Goal: Task Accomplishment & Management: Complete application form

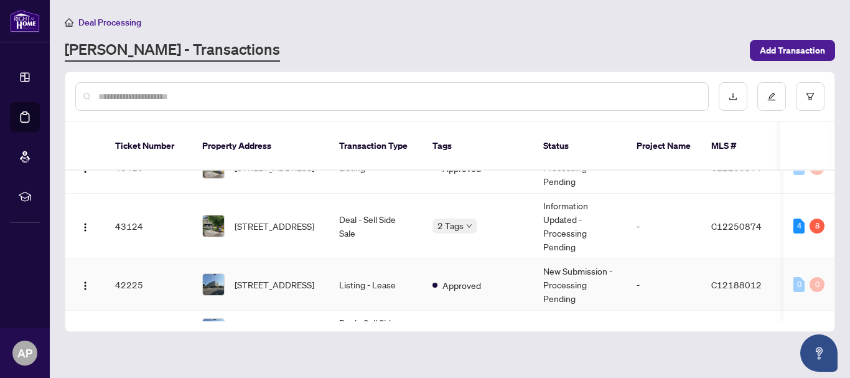
scroll to position [373, 0]
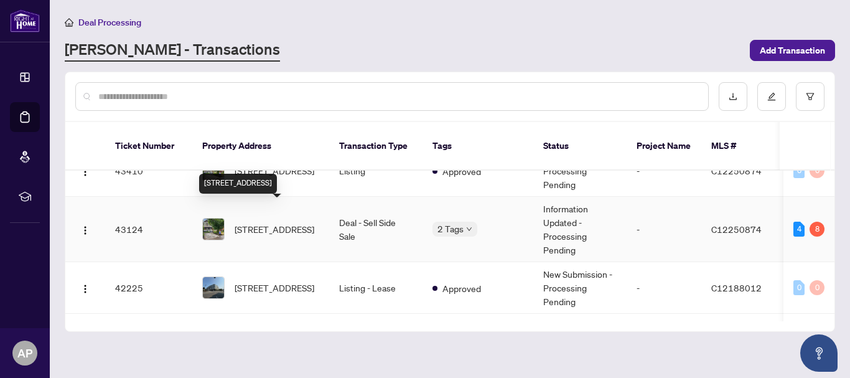
click at [274, 222] on span "[STREET_ADDRESS]" at bounding box center [274, 229] width 80 height 14
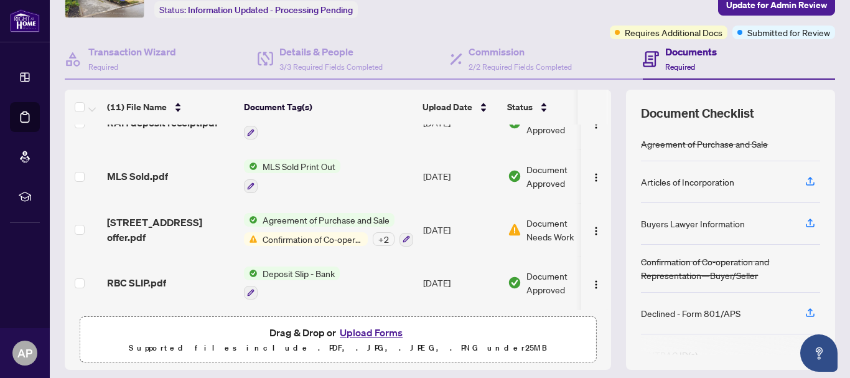
scroll to position [124, 0]
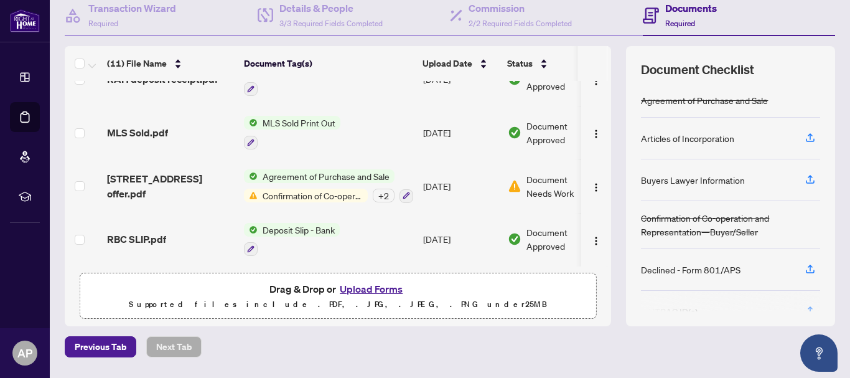
click at [363, 291] on button "Upload Forms" at bounding box center [371, 289] width 70 height 16
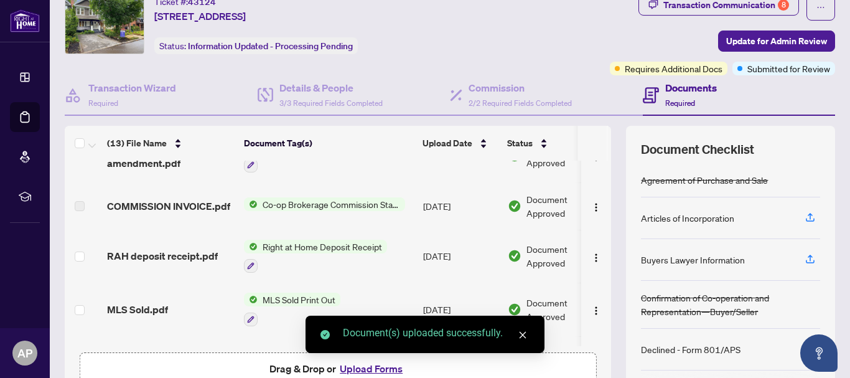
scroll to position [0, 0]
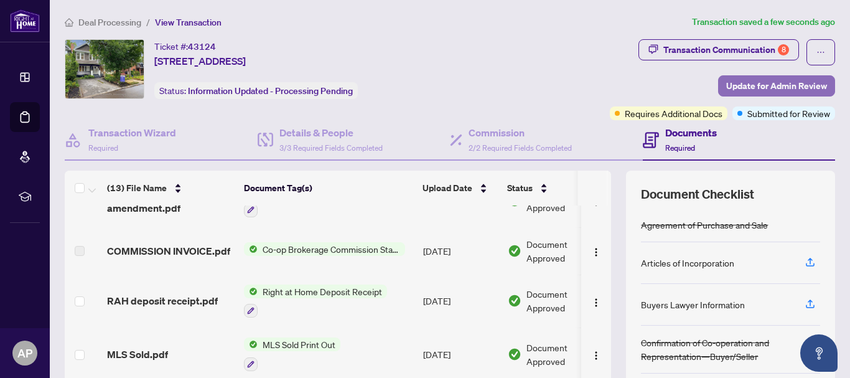
click at [746, 83] on span "Update for Admin Review" at bounding box center [776, 86] width 101 height 20
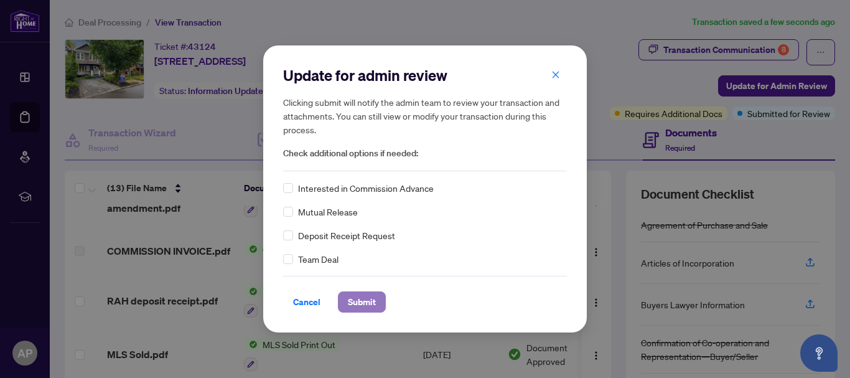
click at [350, 293] on span "Submit" at bounding box center [362, 302] width 28 height 20
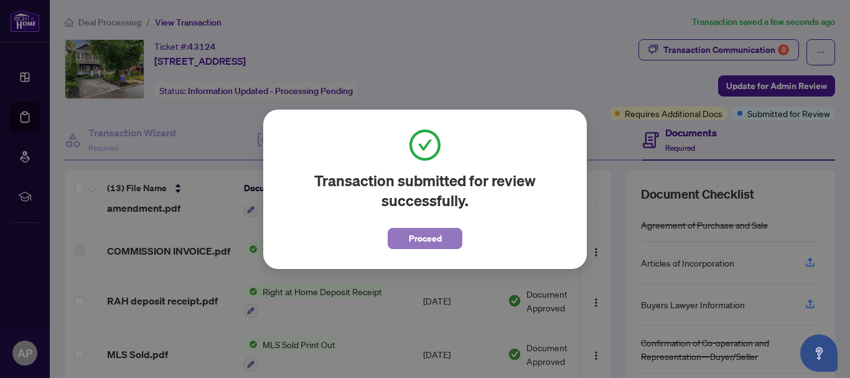
click at [424, 239] on span "Proceed" at bounding box center [425, 238] width 33 height 20
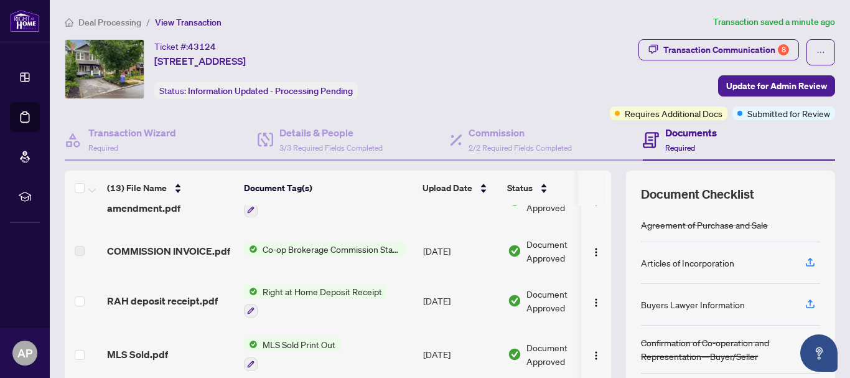
click at [134, 26] on span "Deal Processing" at bounding box center [109, 22] width 63 height 11
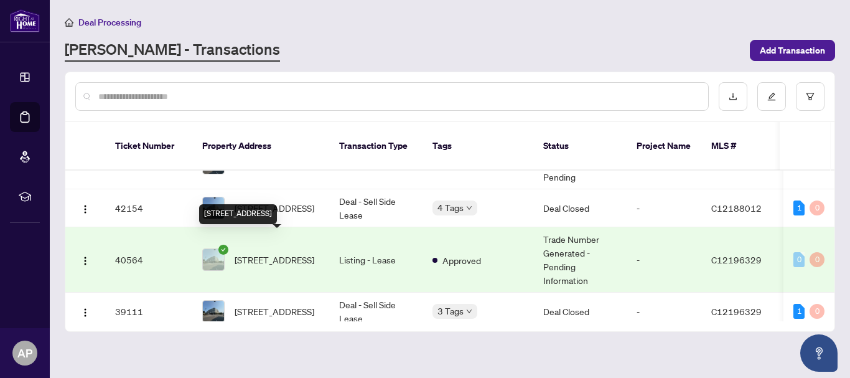
scroll to position [560, 0]
